Goal: Information Seeking & Learning: Check status

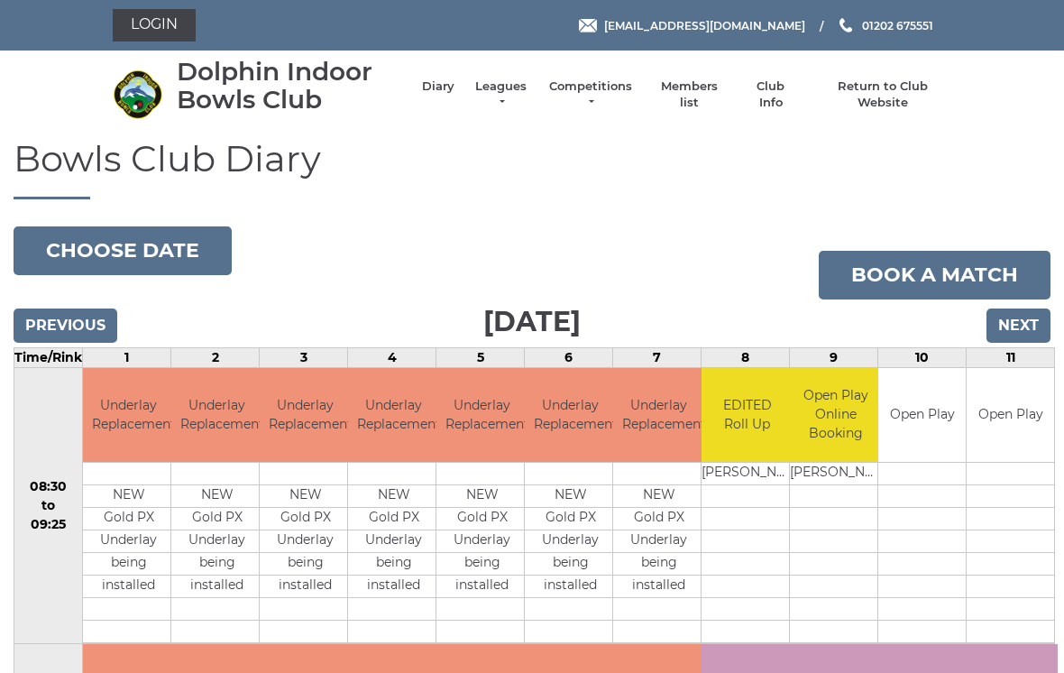
click at [529, 93] on link "Leagues" at bounding box center [500, 94] width 57 height 32
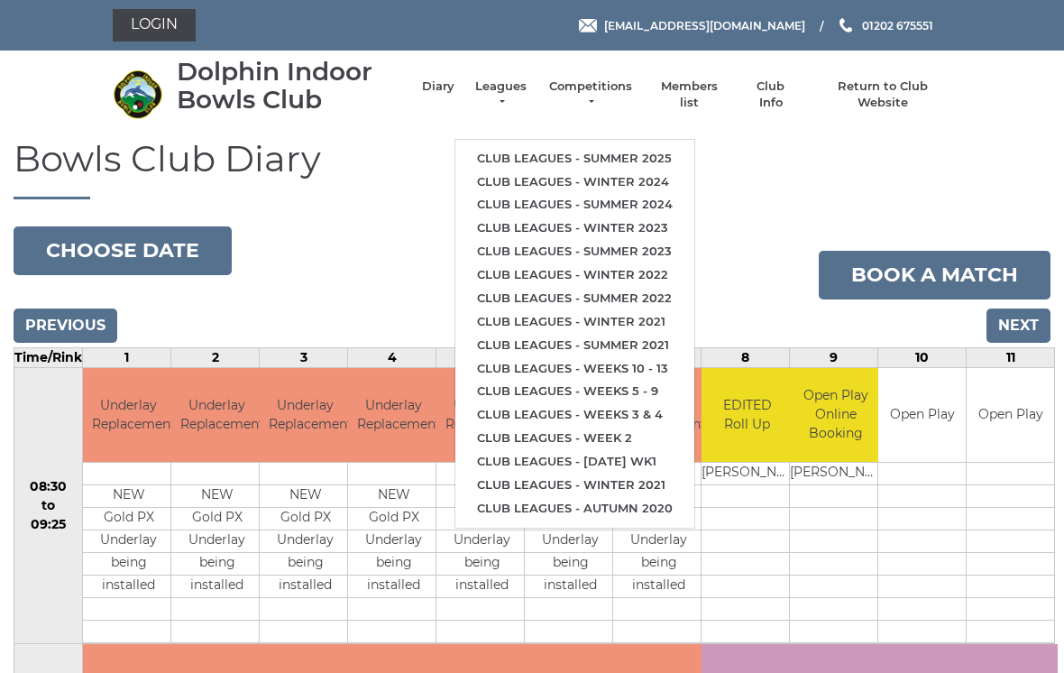
click at [622, 147] on link "Club leagues - Summer 2025" at bounding box center [574, 158] width 239 height 23
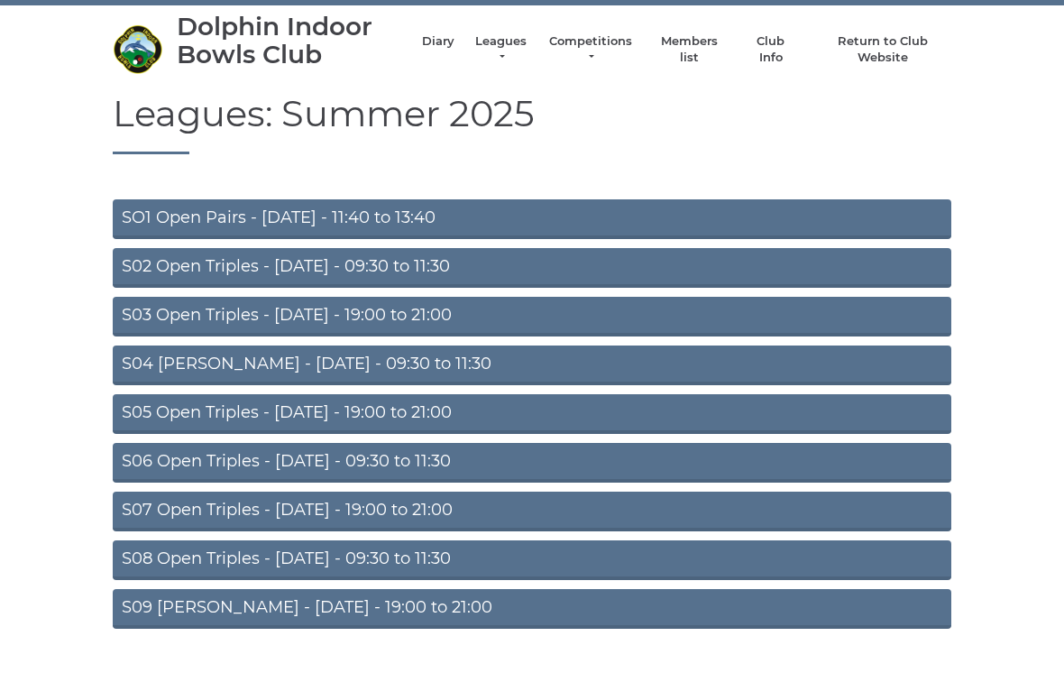
scroll to position [59, 0]
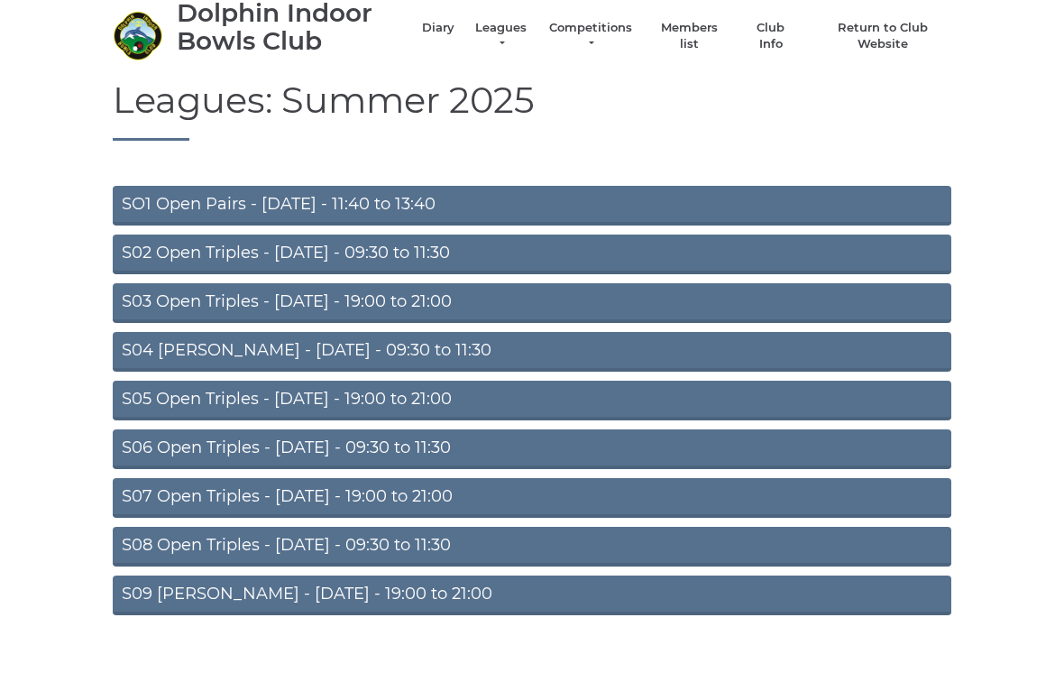
click at [407, 499] on link "S07 Open Triples - Thursday - 19:00 to 21:00" at bounding box center [532, 498] width 838 height 40
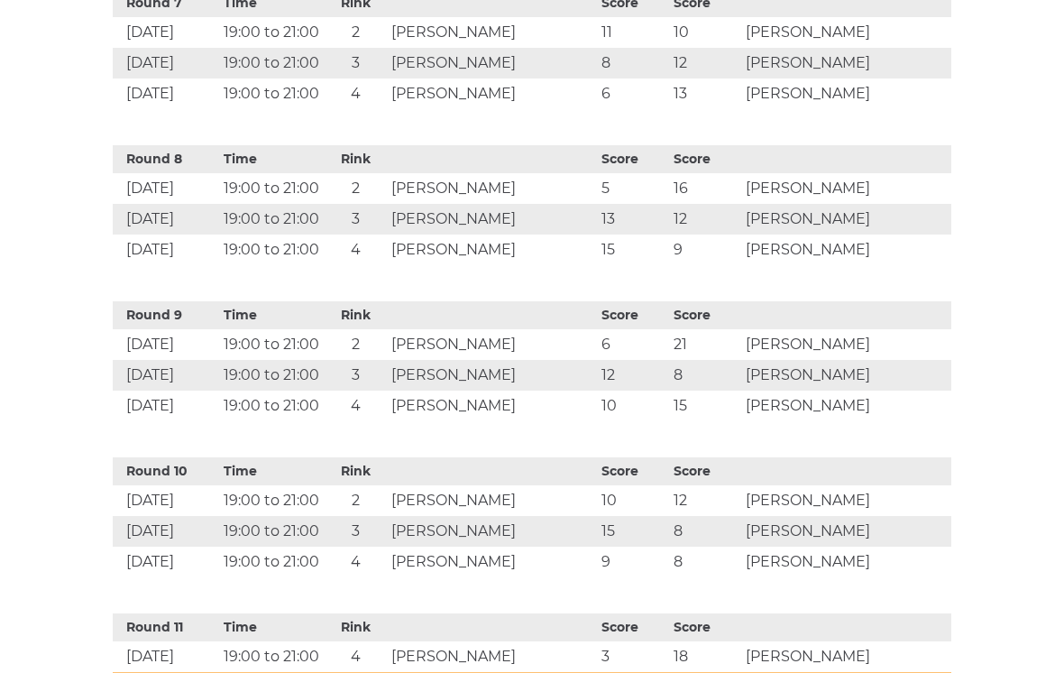
scroll to position [1746, 0]
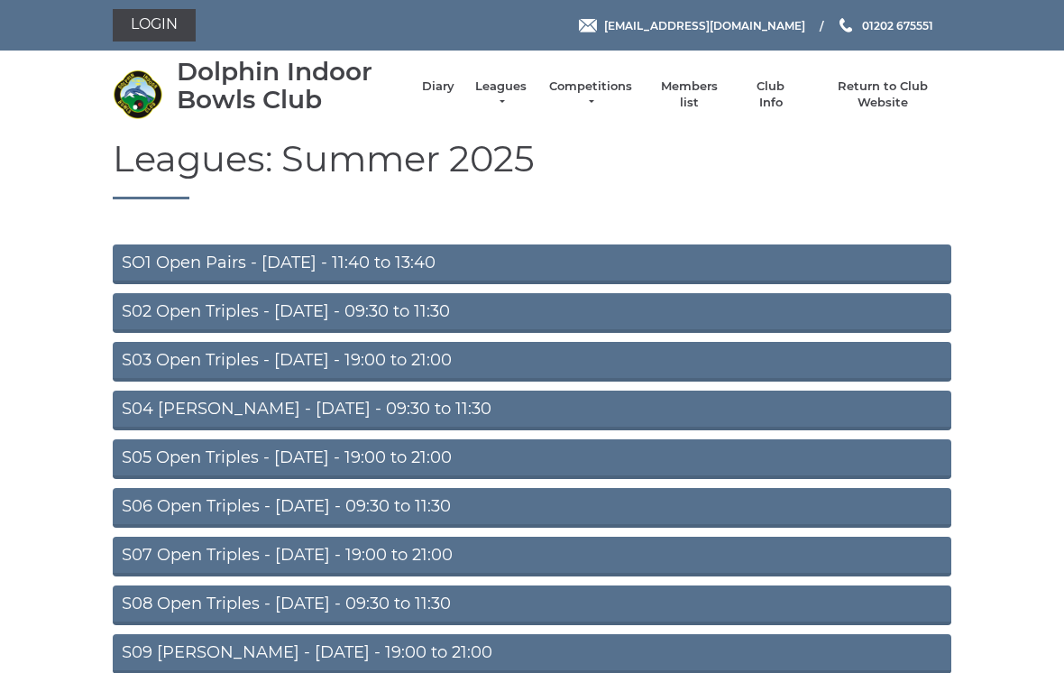
scroll to position [87, 0]
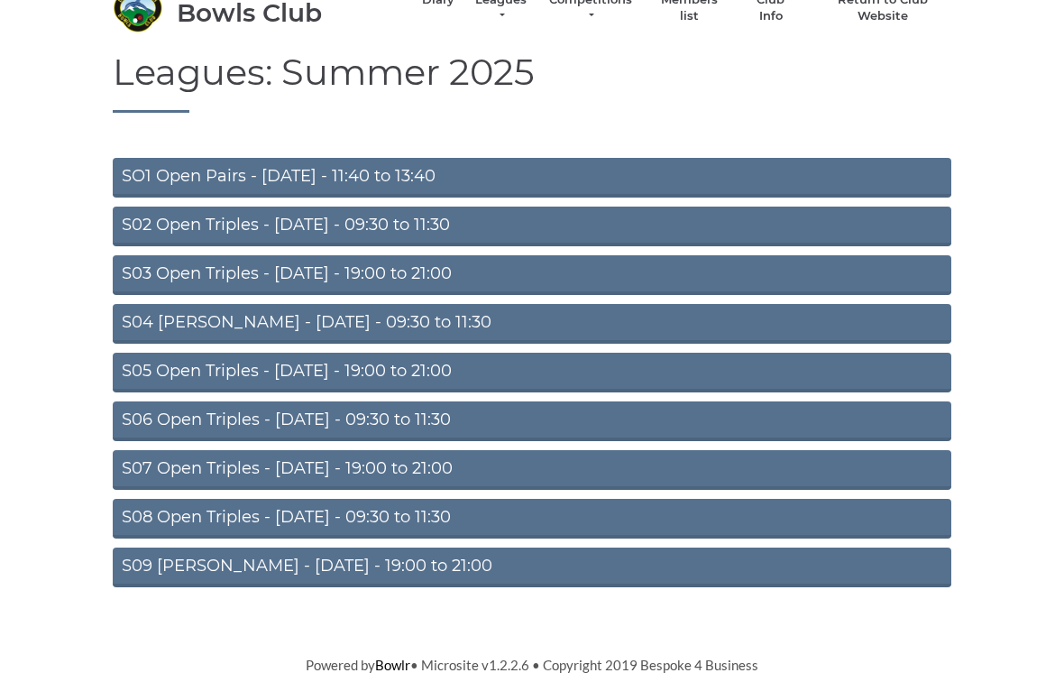
click at [453, 371] on link "S05 Open Triples - [DATE] - 19:00 to 21:00" at bounding box center [532, 373] width 838 height 40
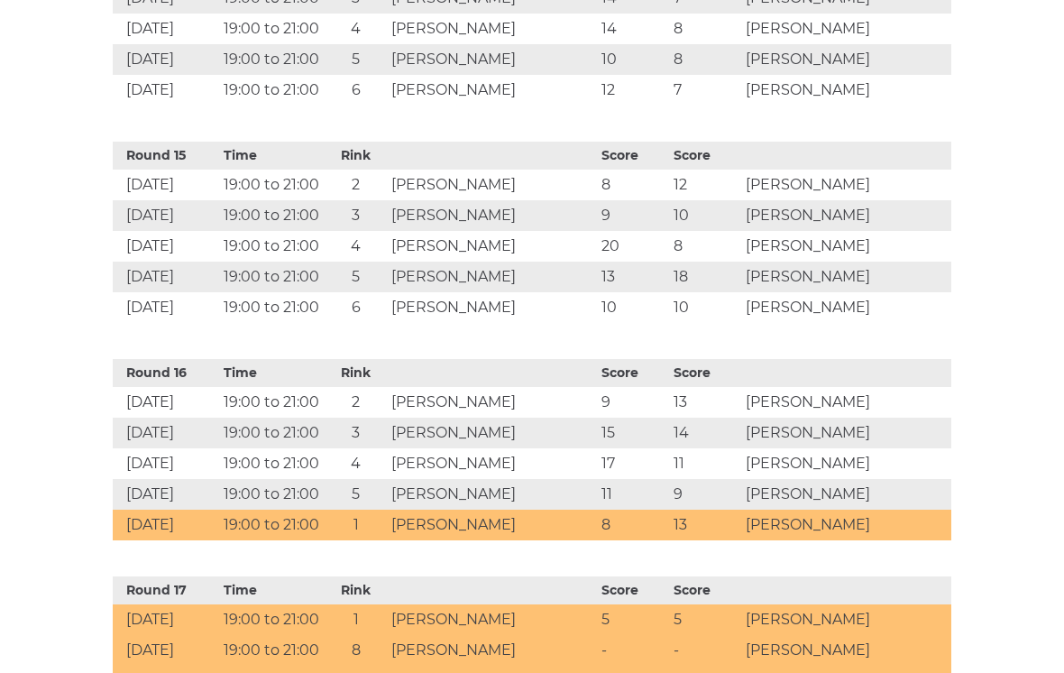
scroll to position [3828, 0]
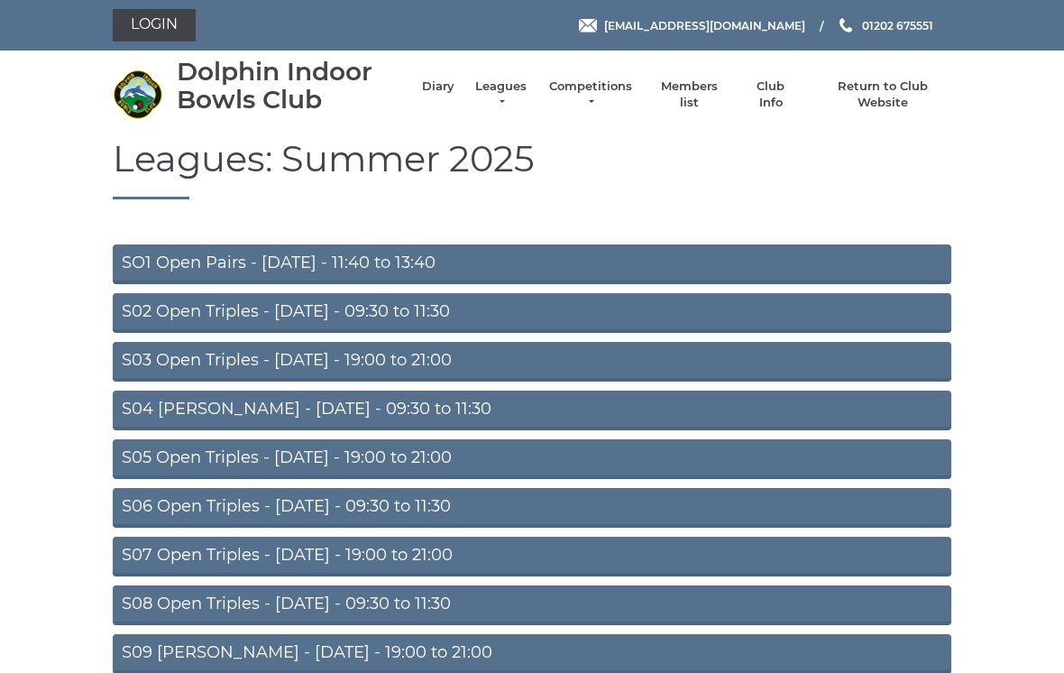
scroll to position [87, 0]
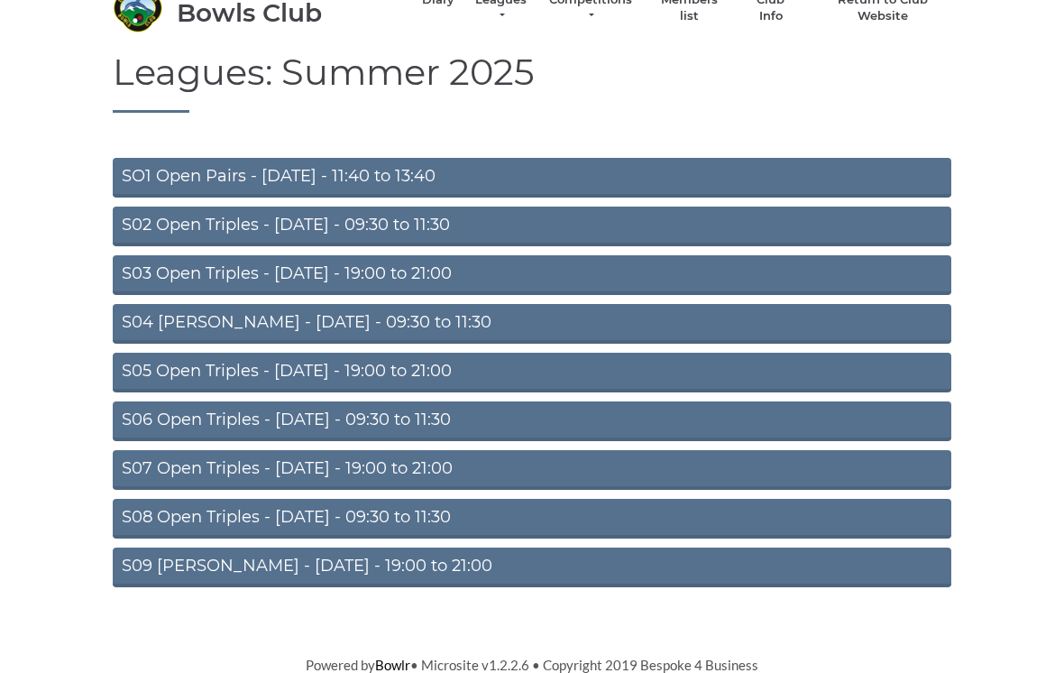
click at [422, 368] on link "S05 Open Triples - Wednesday - 19:00 to 21:00" at bounding box center [532, 373] width 838 height 40
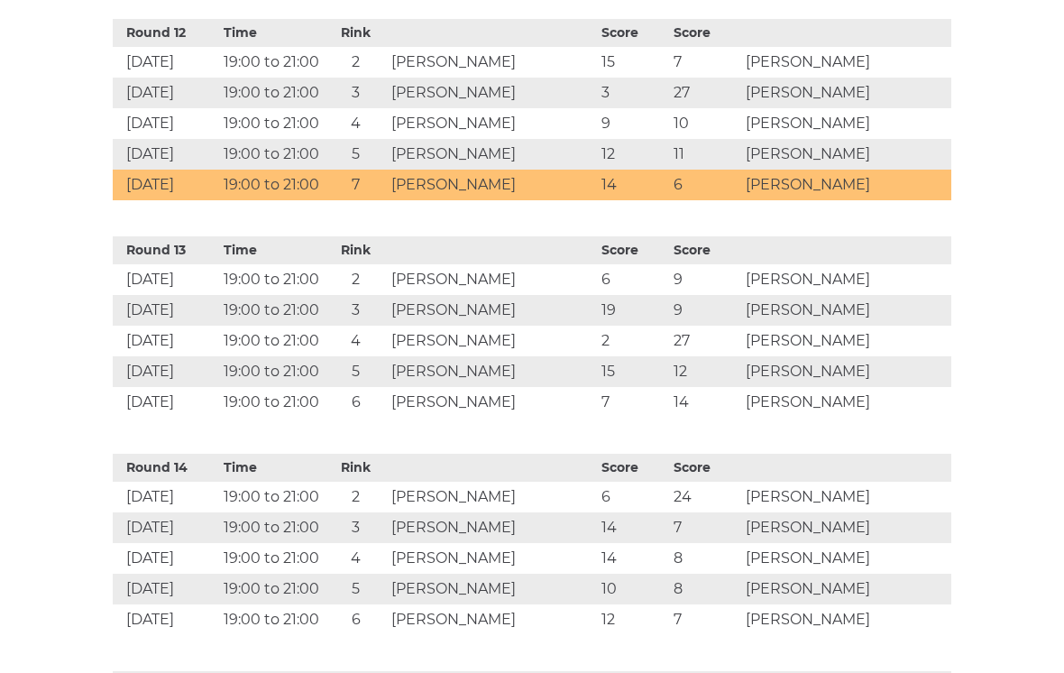
scroll to position [3293, 0]
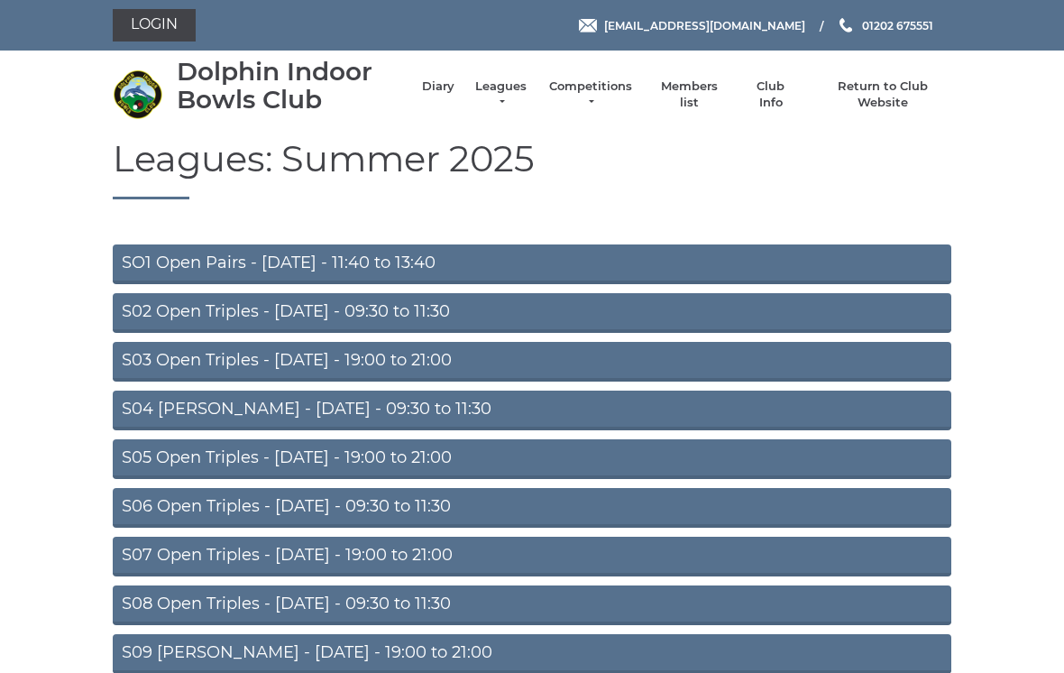
scroll to position [87, 0]
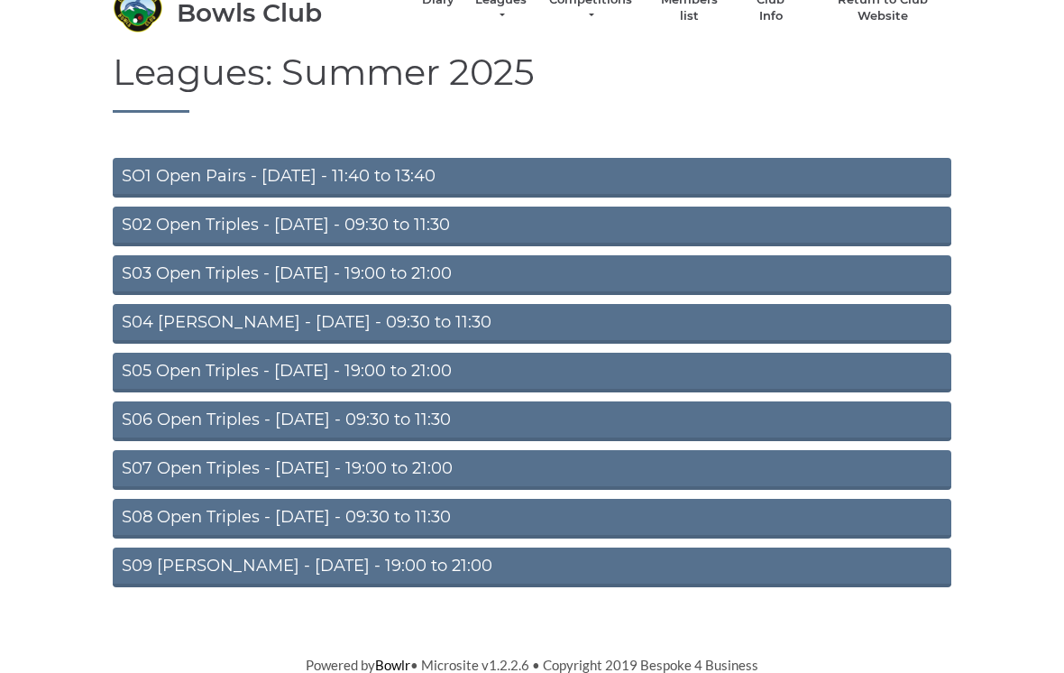
click at [447, 367] on link "S05 Open Triples - Wednesday - 19:00 to 21:00" at bounding box center [532, 373] width 838 height 40
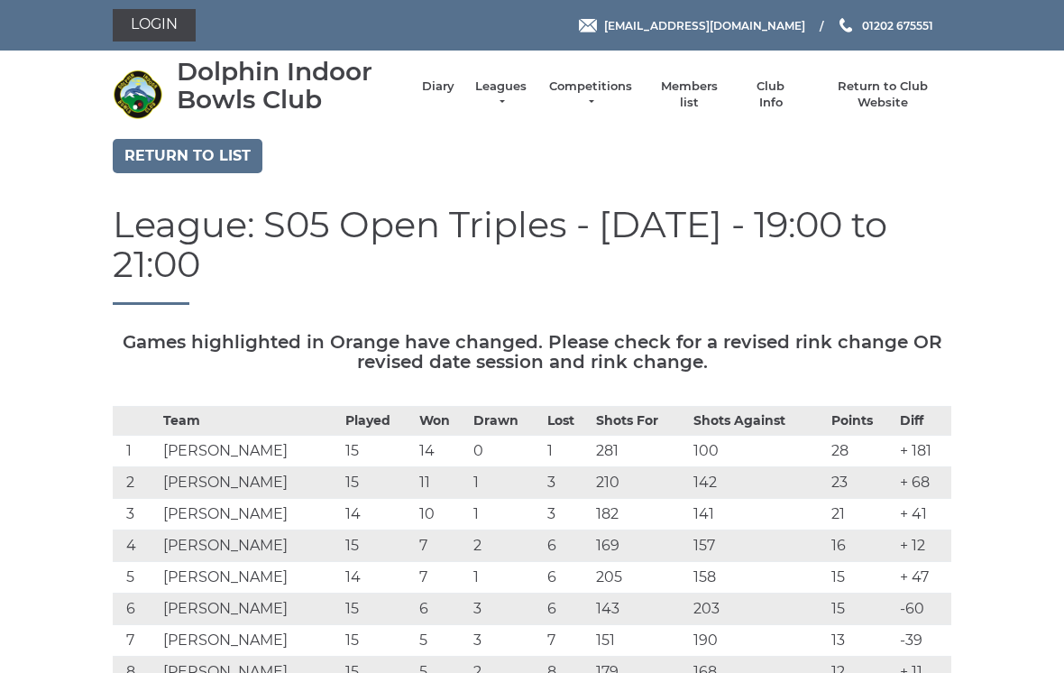
click at [228, 149] on link "Return to list" at bounding box center [188, 156] width 150 height 34
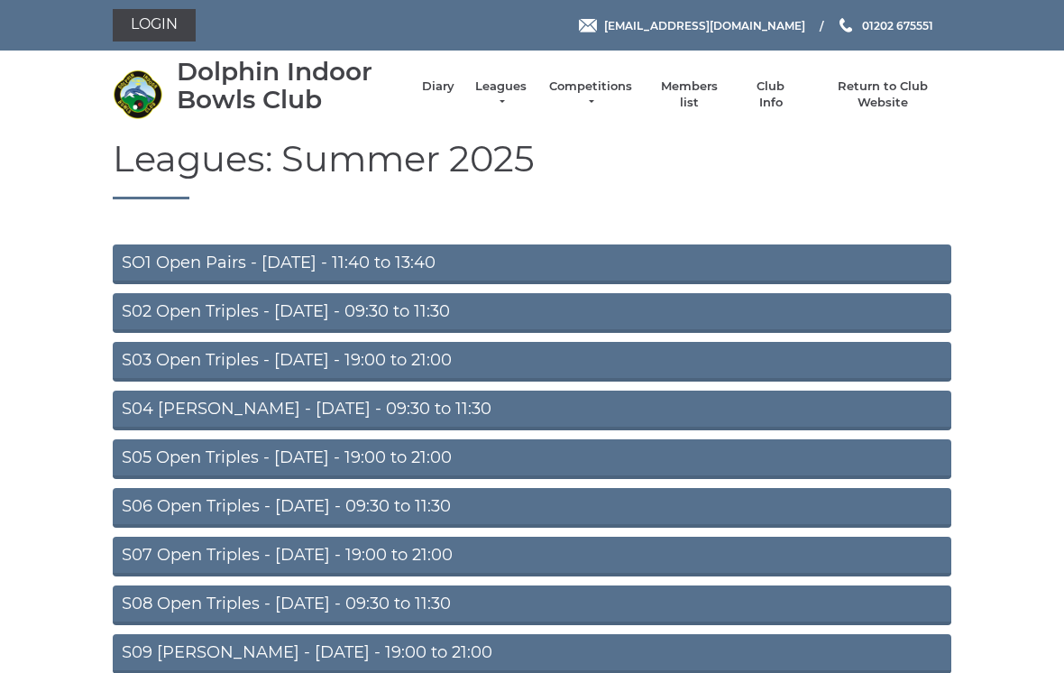
click at [428, 458] on link "S05 Open Triples - Wednesday - 19:00 to 21:00" at bounding box center [532, 459] width 838 height 40
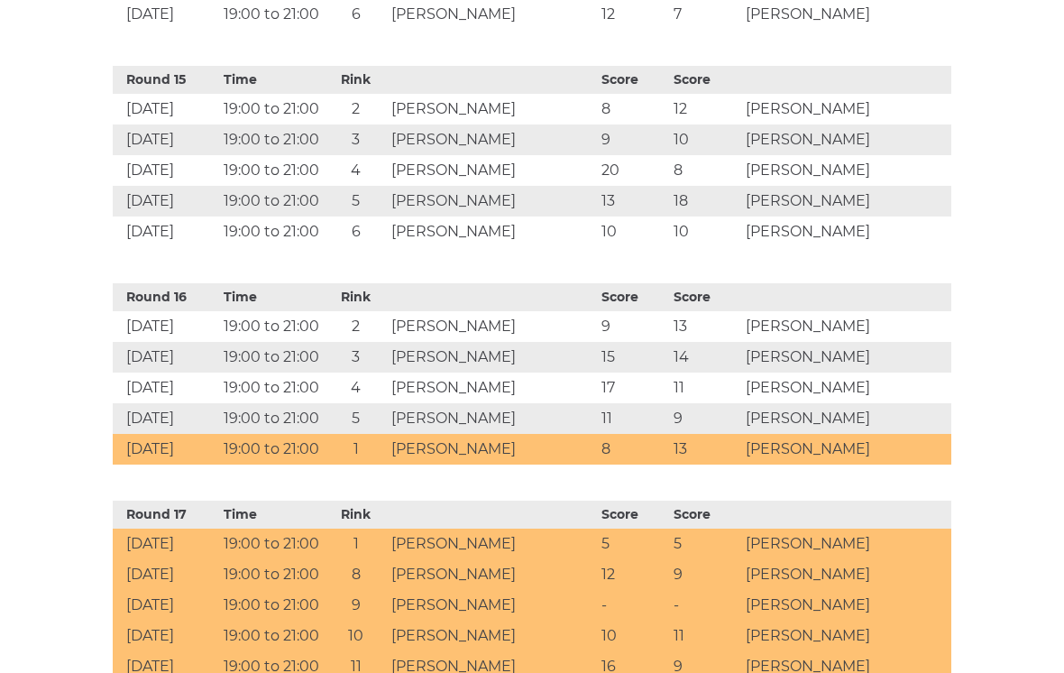
scroll to position [3902, 0]
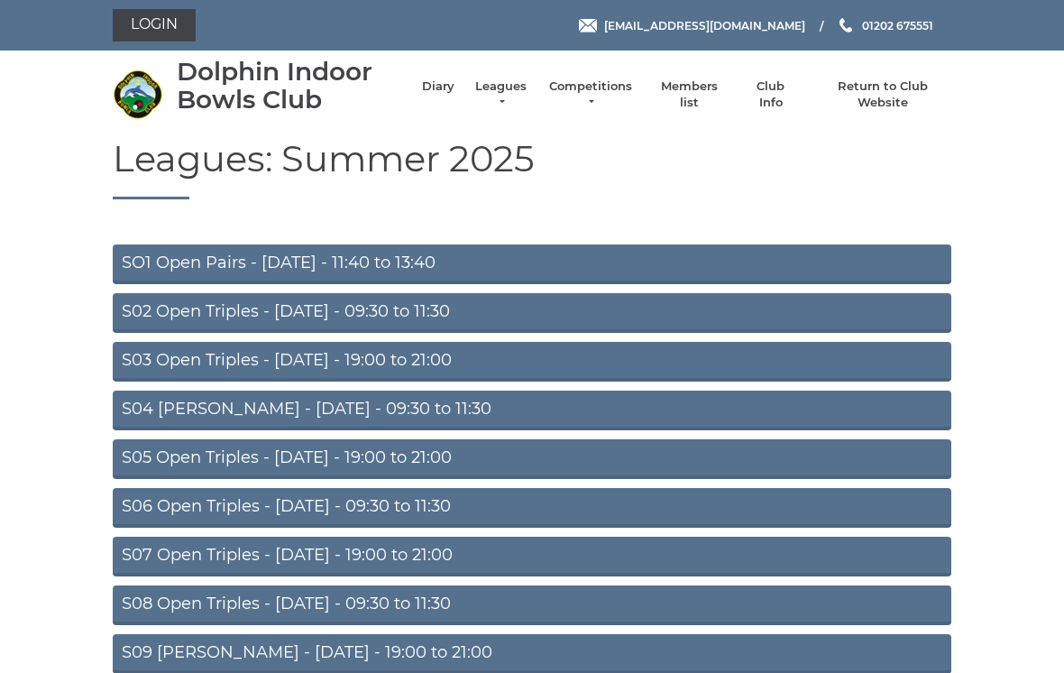
click at [438, 453] on link "S05 Open Triples - [DATE] - 19:00 to 21:00" at bounding box center [532, 459] width 838 height 40
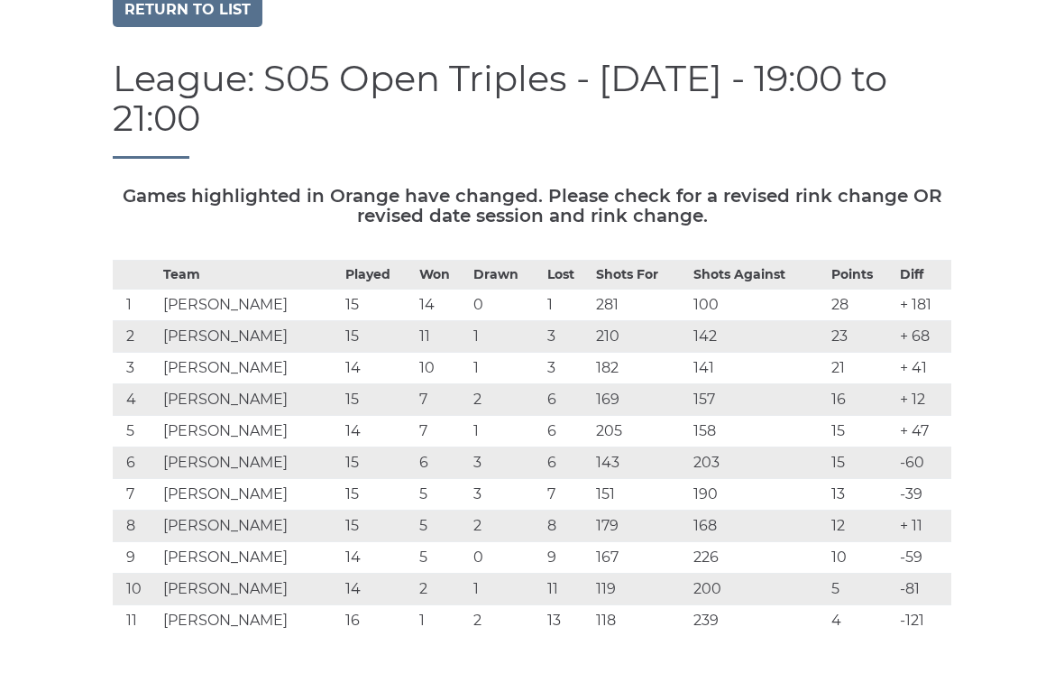
scroll to position [147, 0]
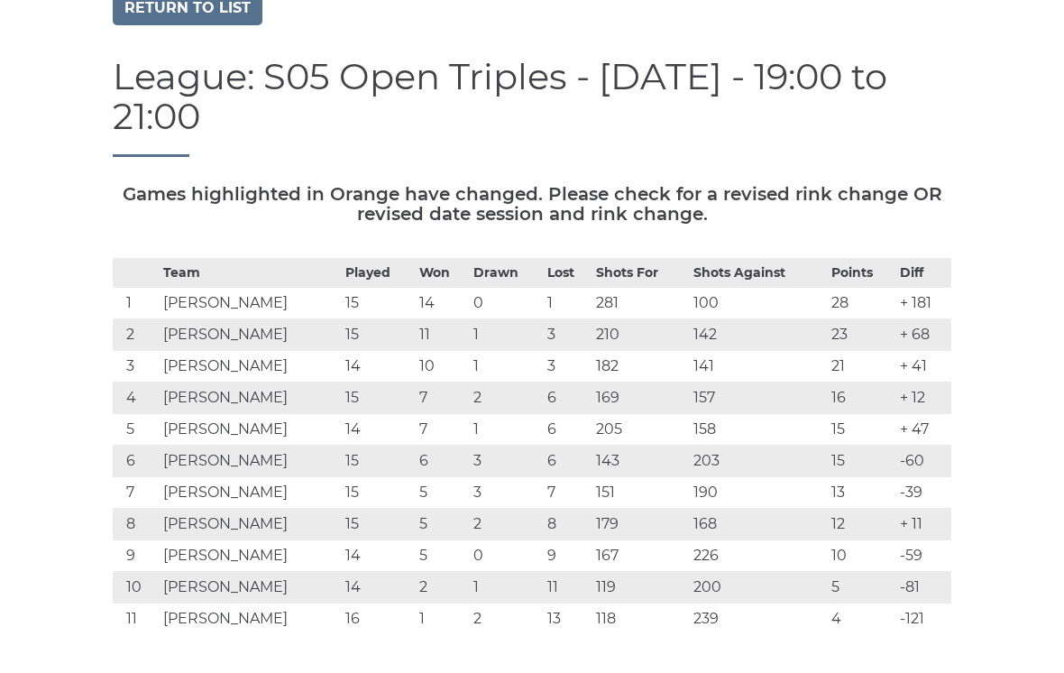
click at [217, 11] on link "Return to list" at bounding box center [188, 9] width 150 height 34
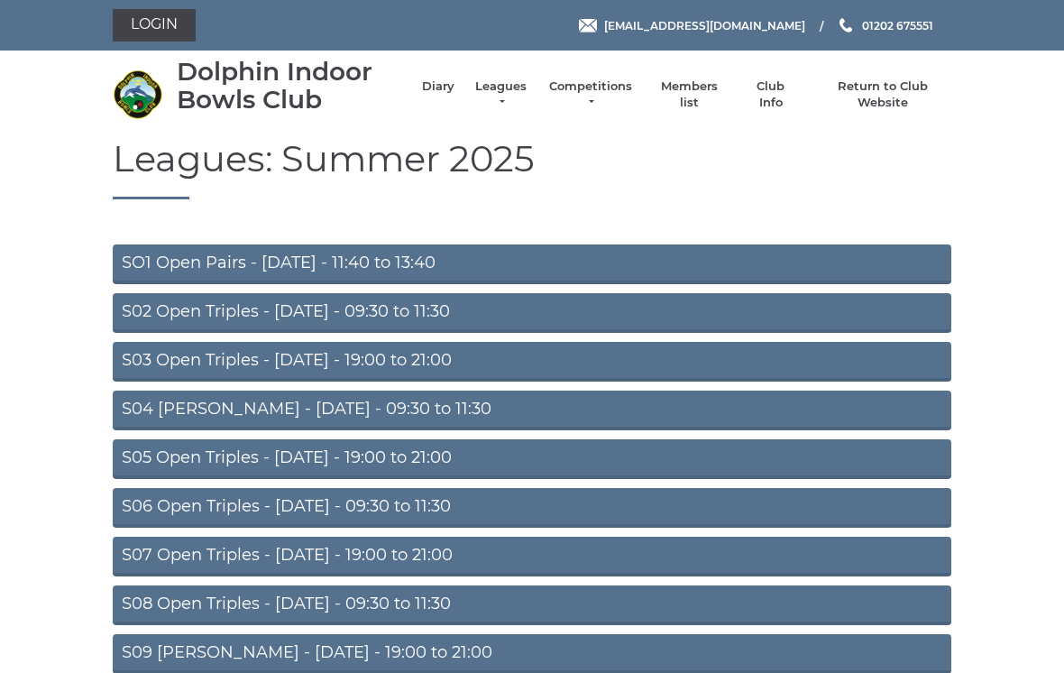
click at [414, 452] on link "S05 Open Triples - [DATE] - 19:00 to 21:00" at bounding box center [532, 459] width 838 height 40
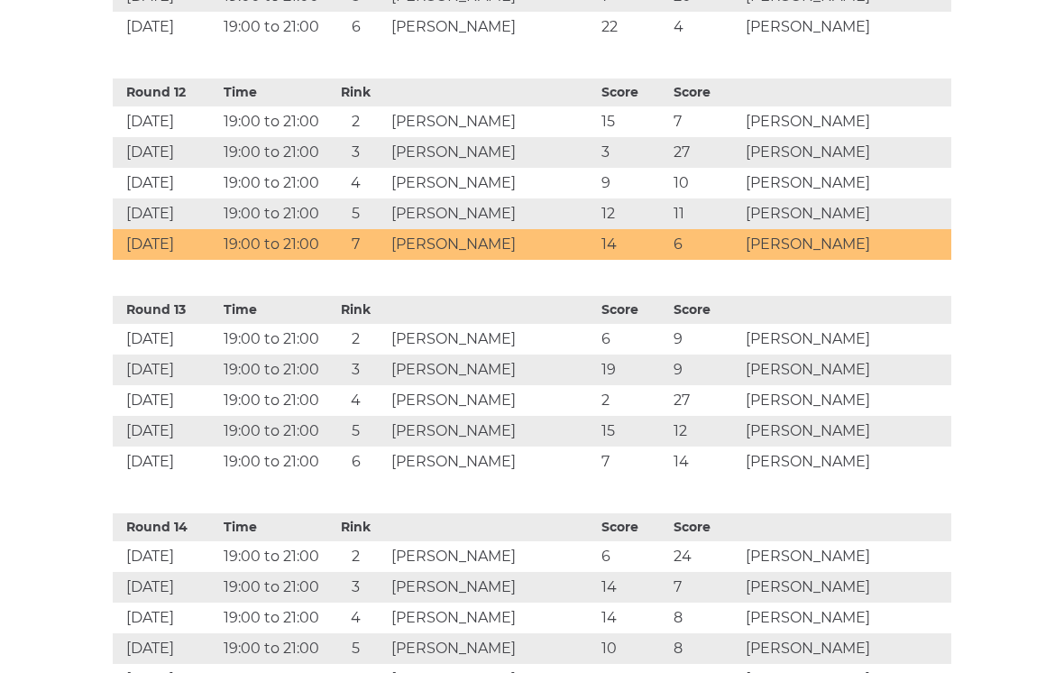
scroll to position [3234, 0]
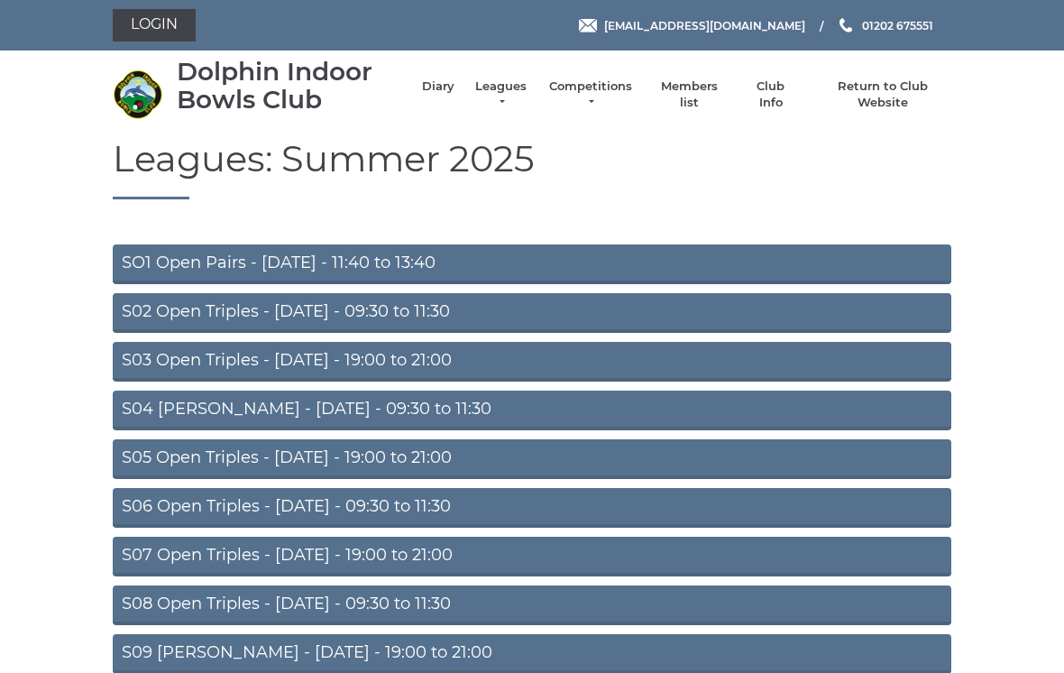
click at [364, 452] on link "S05 Open Triples - [DATE] - 19:00 to 21:00" at bounding box center [532, 459] width 838 height 40
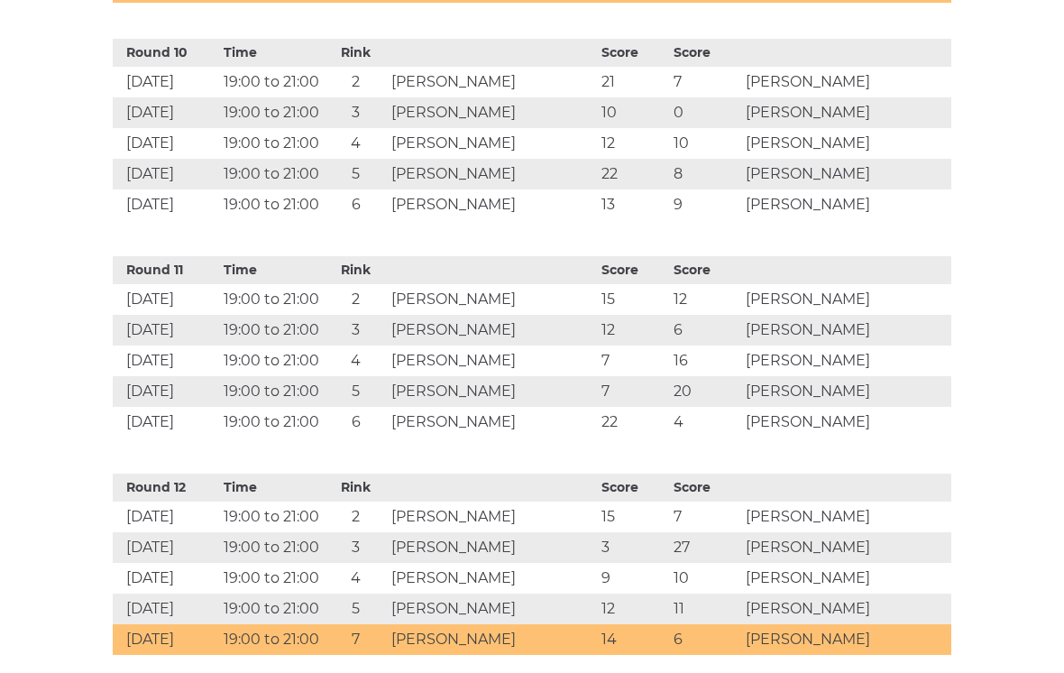
scroll to position [2835, 0]
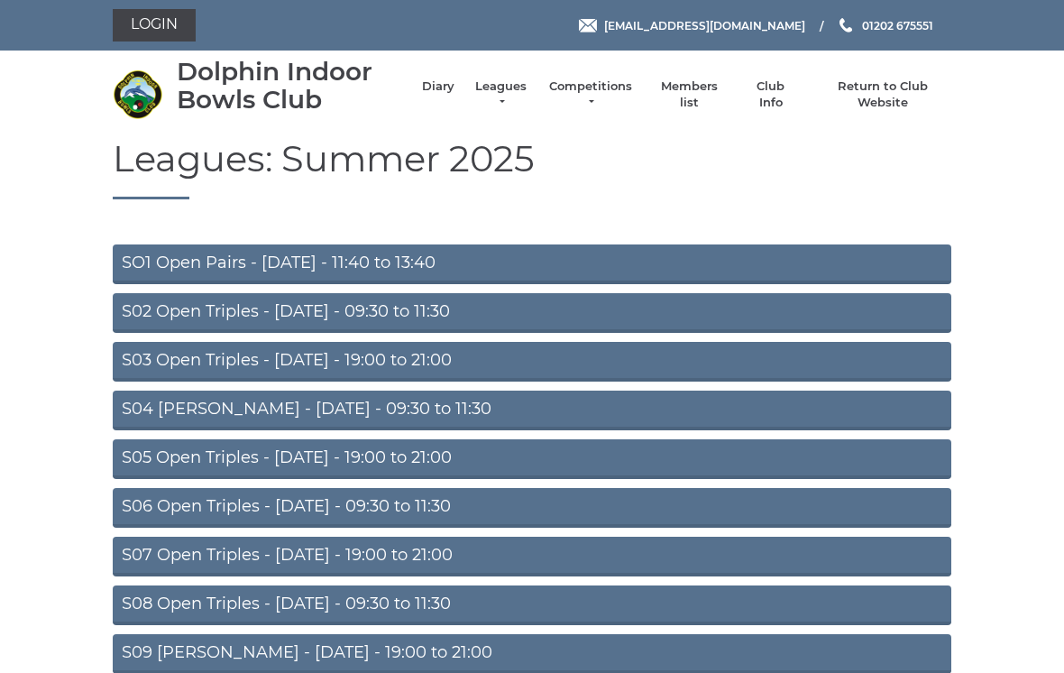
click at [399, 602] on link "S08 Open Triples - Friday - 09:30 to 11:30" at bounding box center [532, 605] width 838 height 40
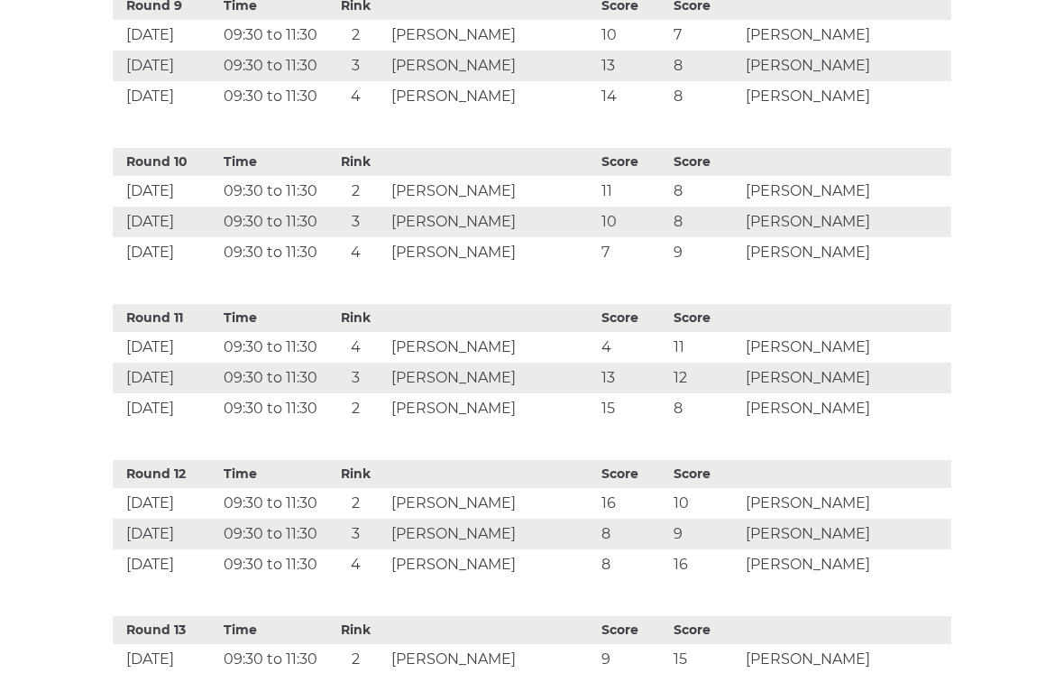
scroll to position [2013, 0]
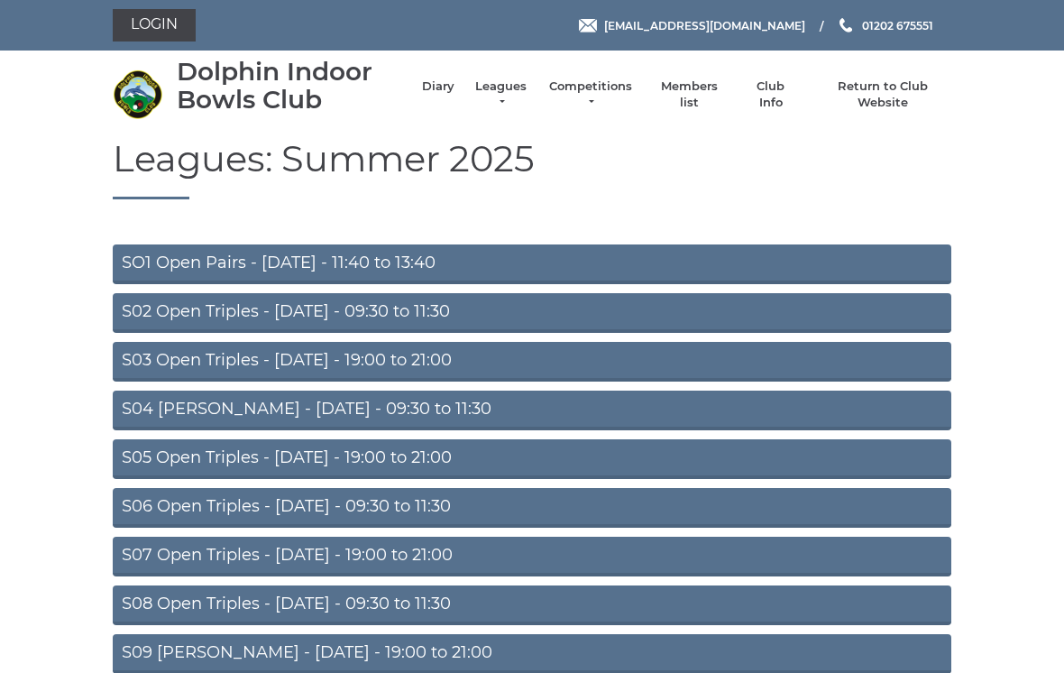
click at [423, 451] on link "S05 Open Triples - [DATE] - 19:00 to 21:00" at bounding box center [532, 459] width 838 height 40
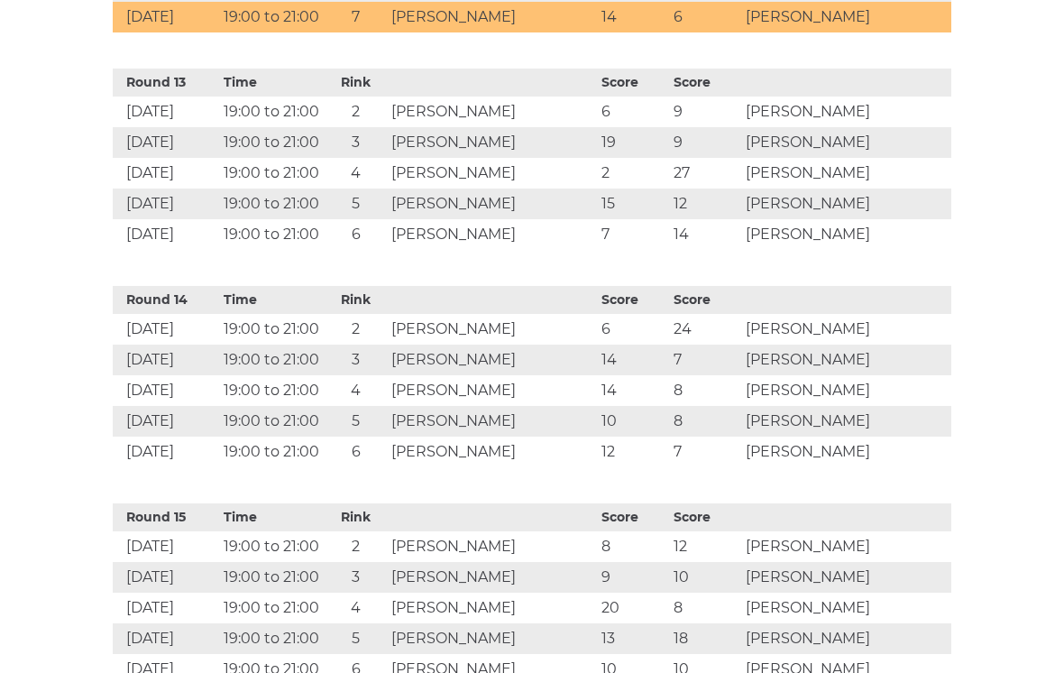
scroll to position [3449, 0]
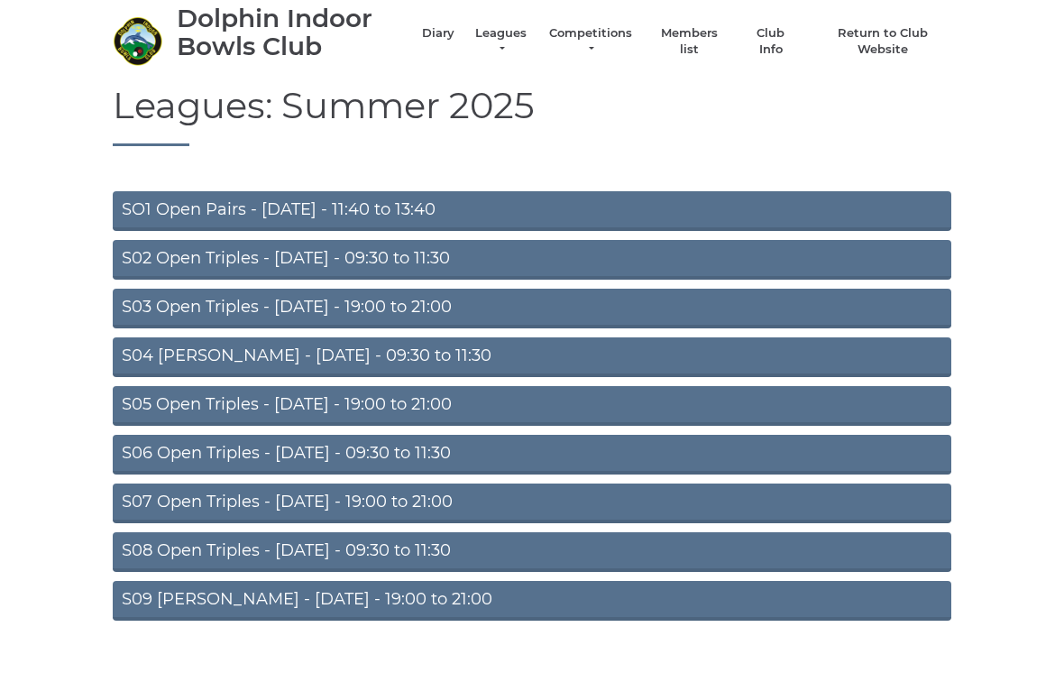
scroll to position [53, 0]
click at [429, 408] on link "S05 Open Triples - Wednesday - 19:00 to 21:00" at bounding box center [532, 406] width 838 height 40
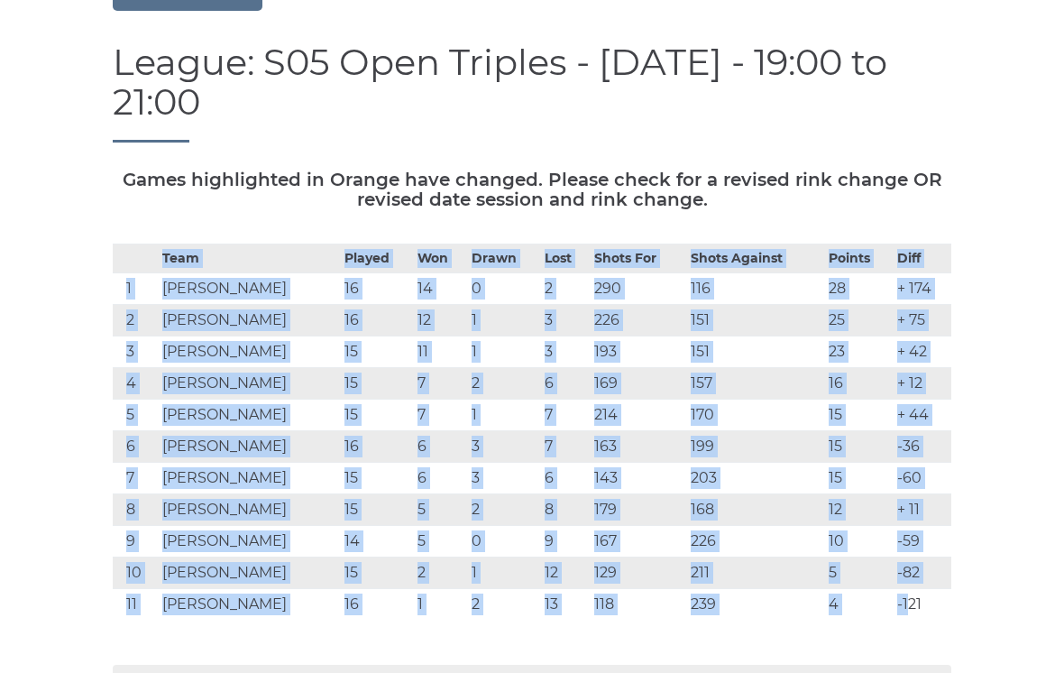
scroll to position [164, 0]
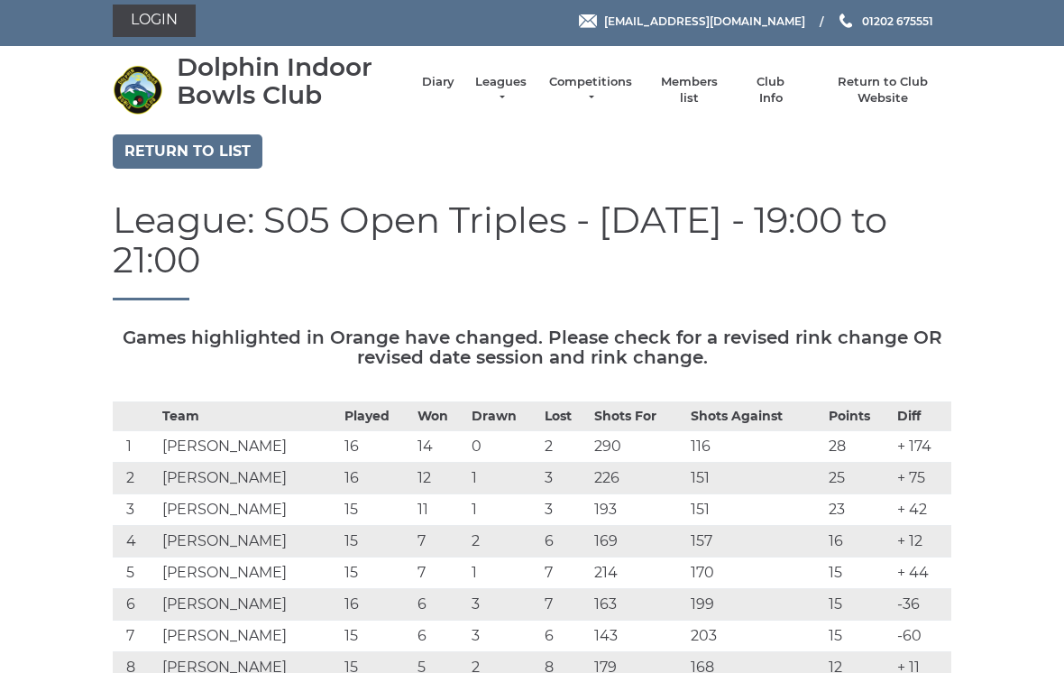
scroll to position [0, 0]
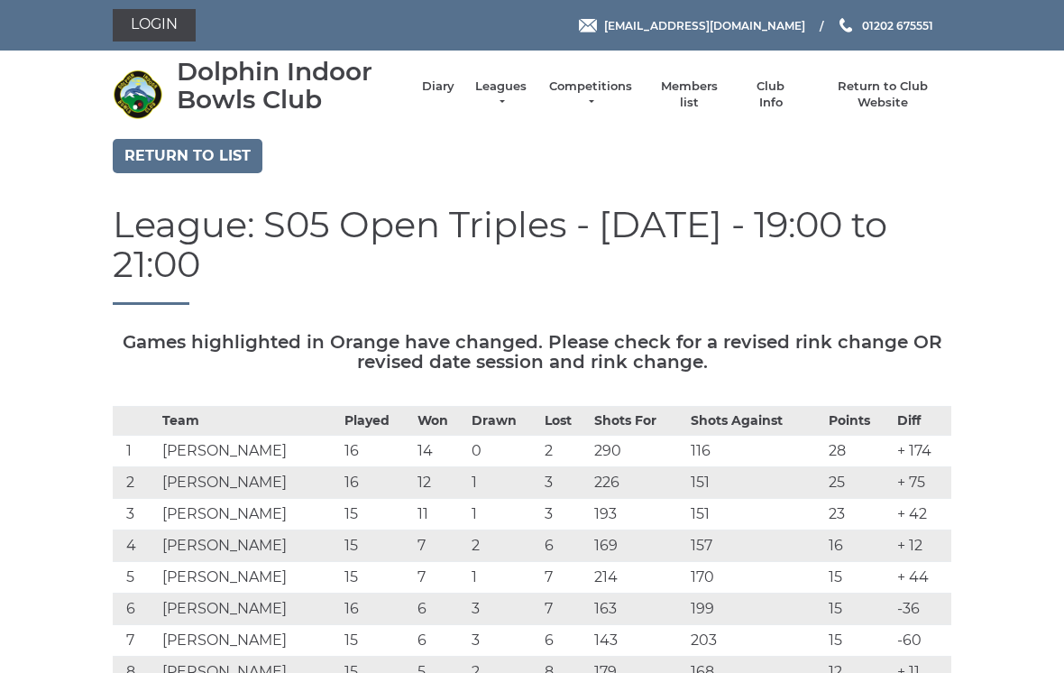
click at [207, 150] on link "Return to list" at bounding box center [188, 156] width 150 height 34
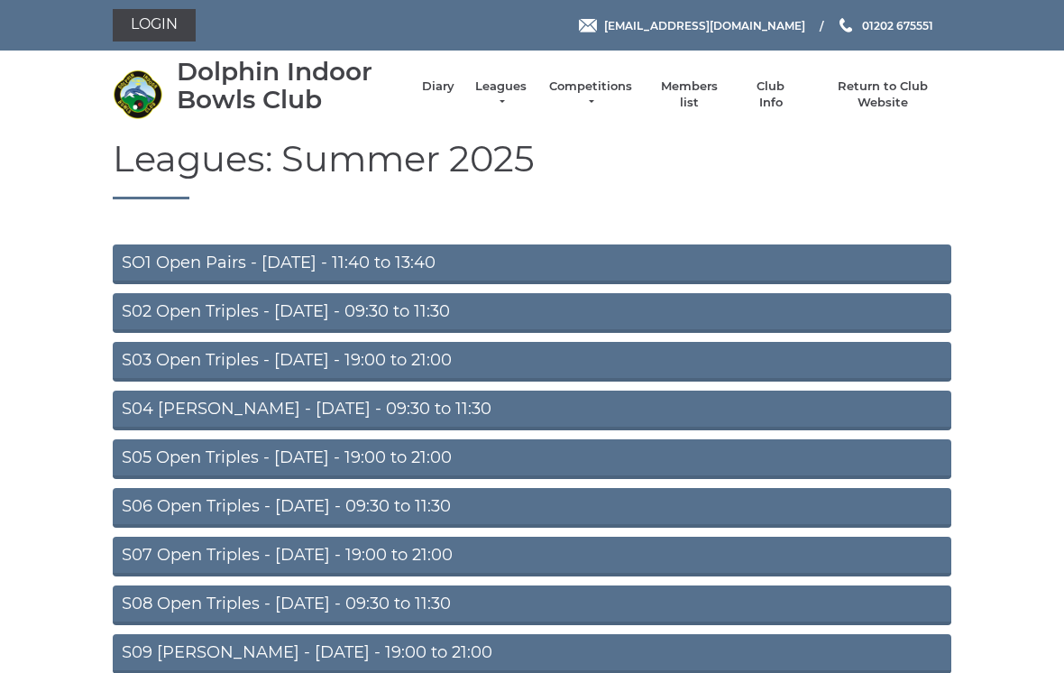
click at [378, 453] on link "S05 Open Triples - Wednesday - 19:00 to 21:00" at bounding box center [532, 459] width 838 height 40
click at [444, 454] on link "S05 Open Triples - [DATE] - 19:00 to 21:00" at bounding box center [532, 459] width 838 height 40
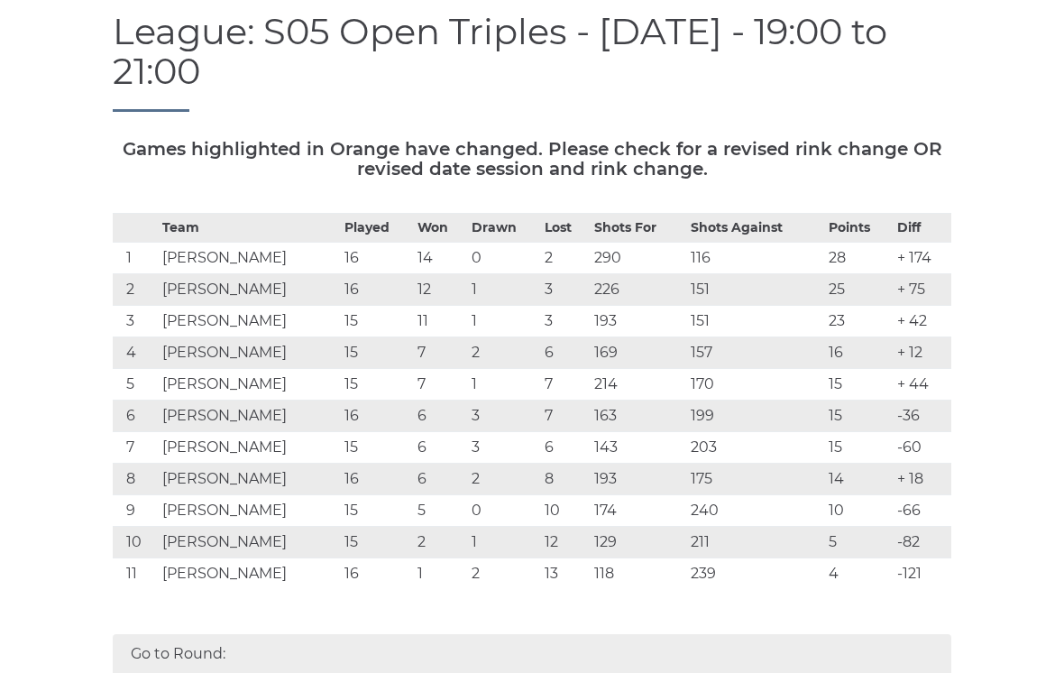
scroll to position [193, 0]
